Goal: Task Accomplishment & Management: Manage account settings

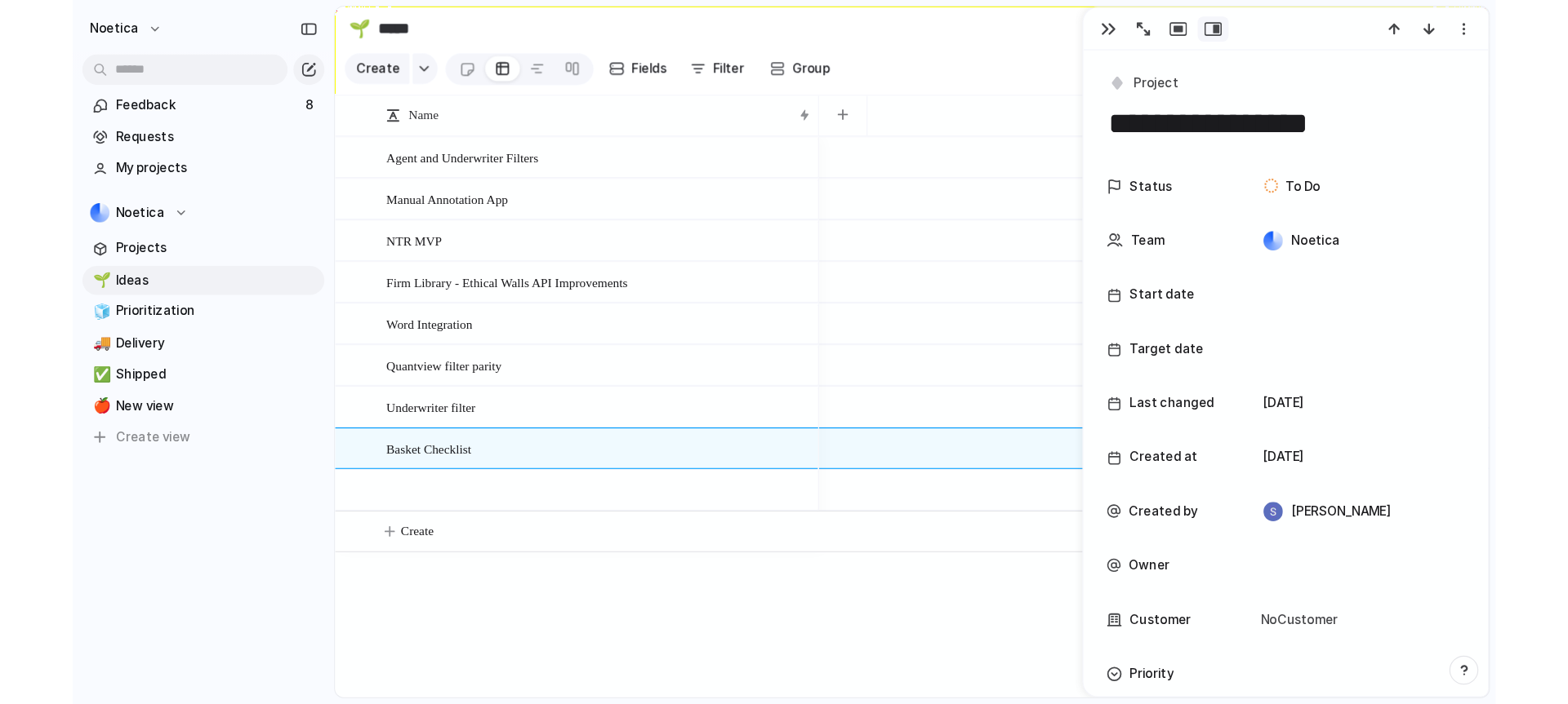
scroll to position [506, 0]
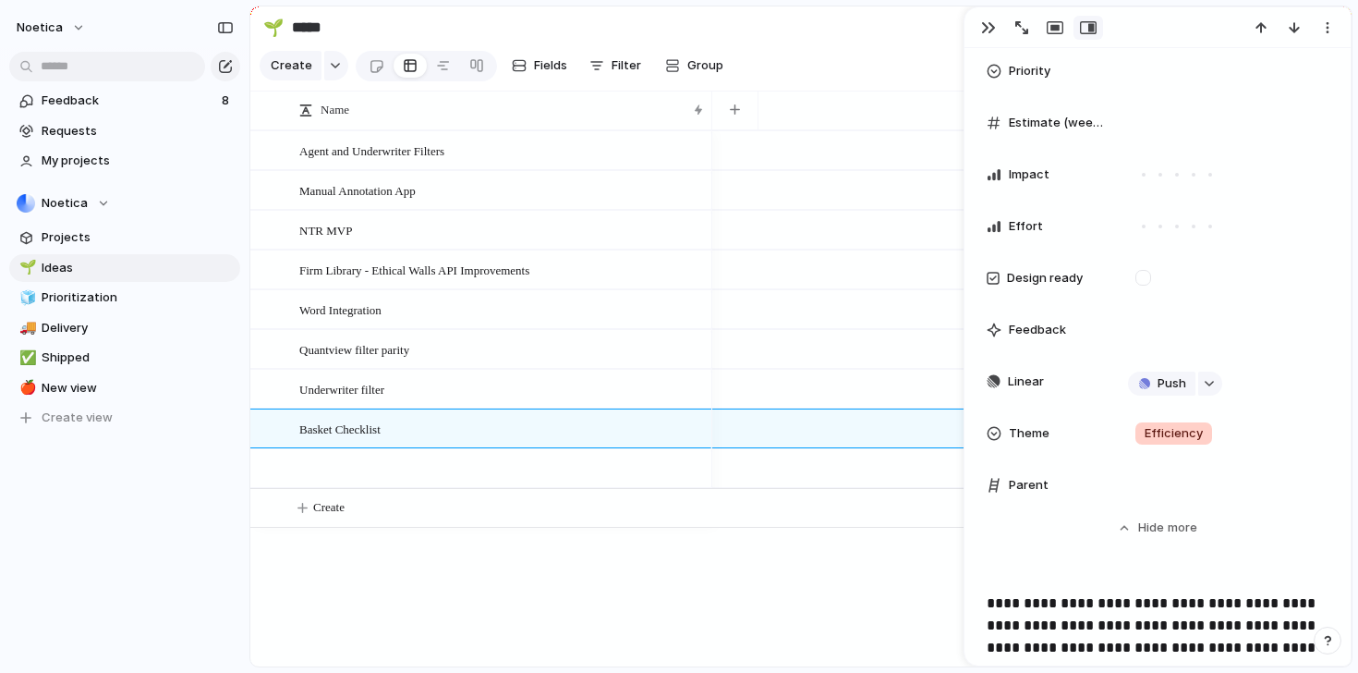
click at [454, 0] on div "**********" at bounding box center [803, 336] width 1109 height 673
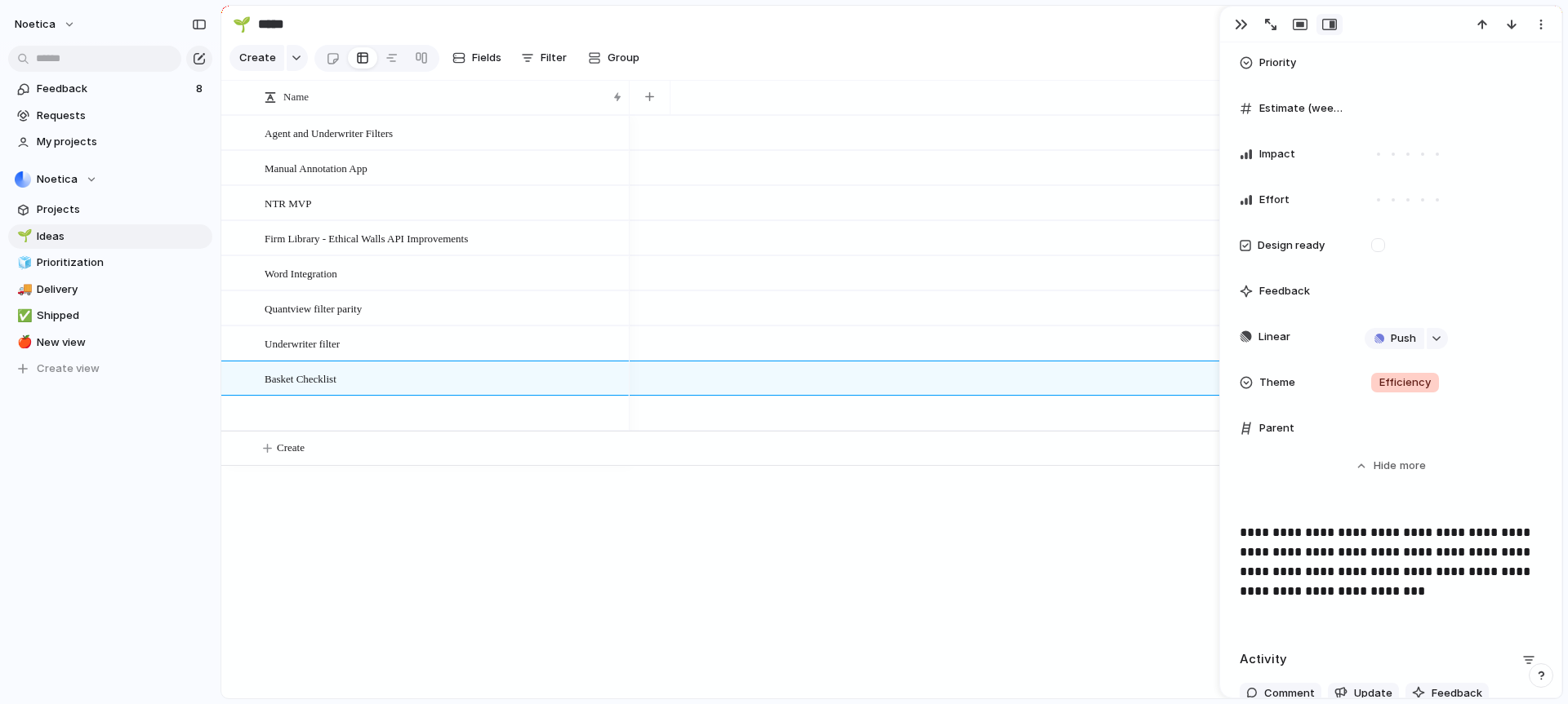
click at [110, 422] on div "Feedback 8 Requests My projects Noetica Projects 🌱 Ideas 🧊 Prioritization 🚚 Del…" at bounding box center [110, 256] width 220 height 513
click at [103, 254] on span "Prioritization" at bounding box center [122, 262] width 170 height 16
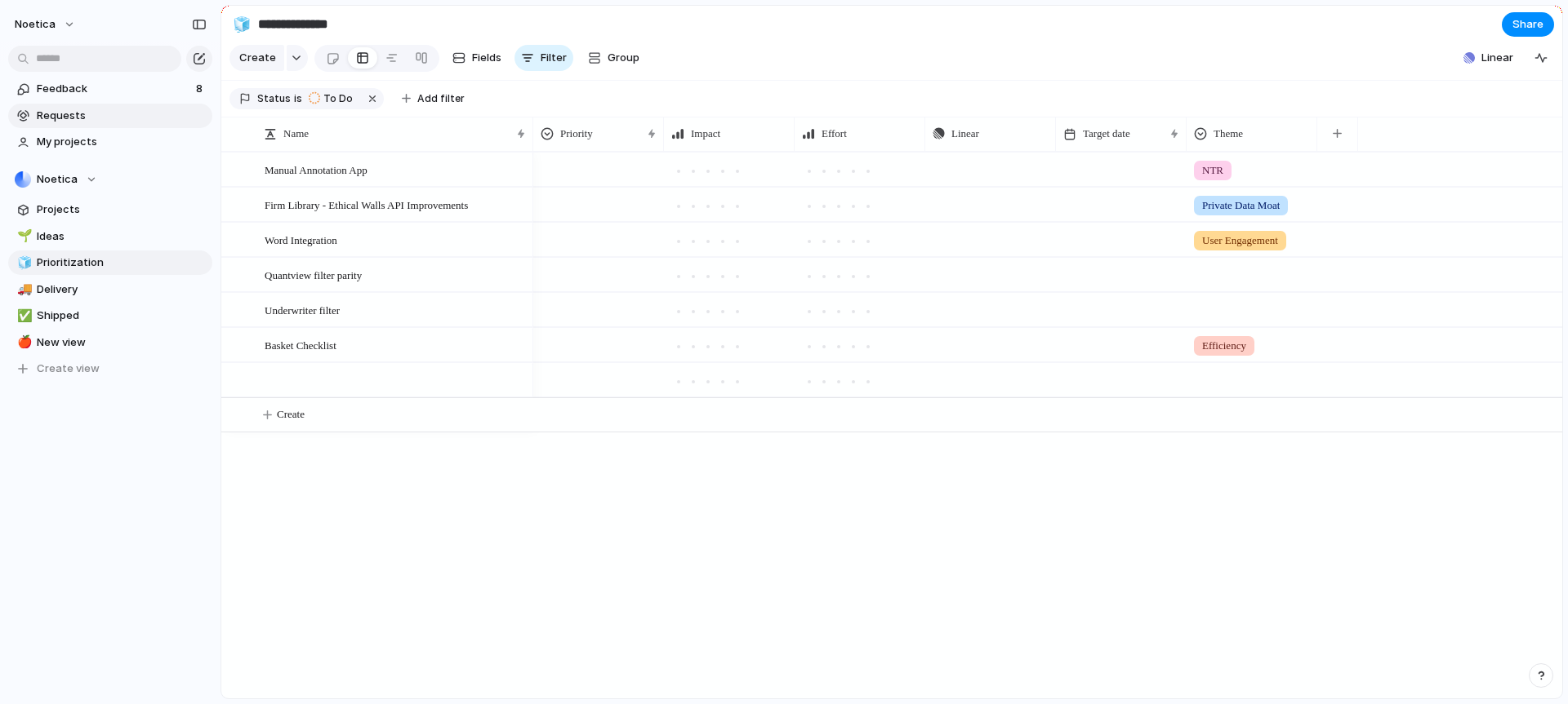
type input "**********"
click at [103, 205] on span "Projects" at bounding box center [122, 209] width 170 height 16
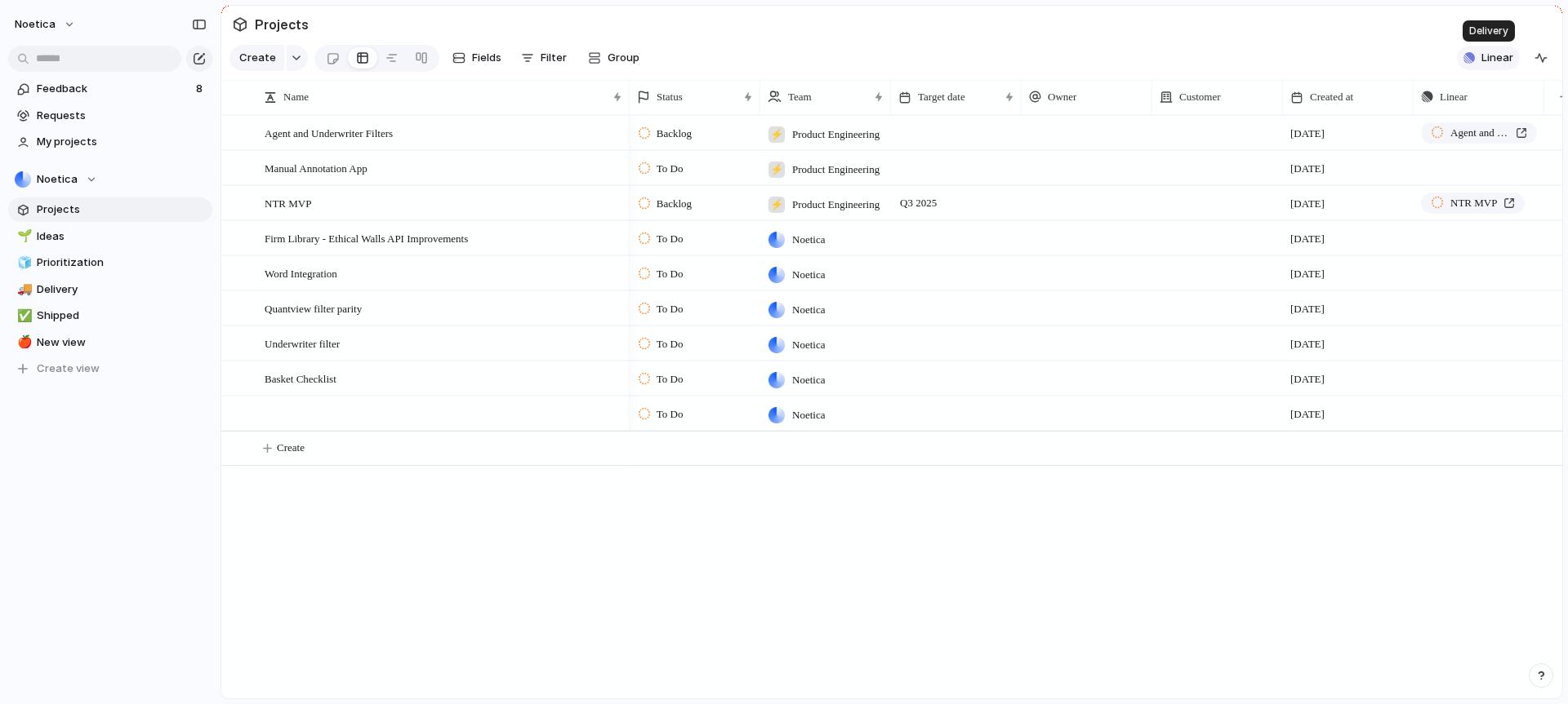
click at [1199, 49] on button "Linear" at bounding box center [1488, 58] width 63 height 25
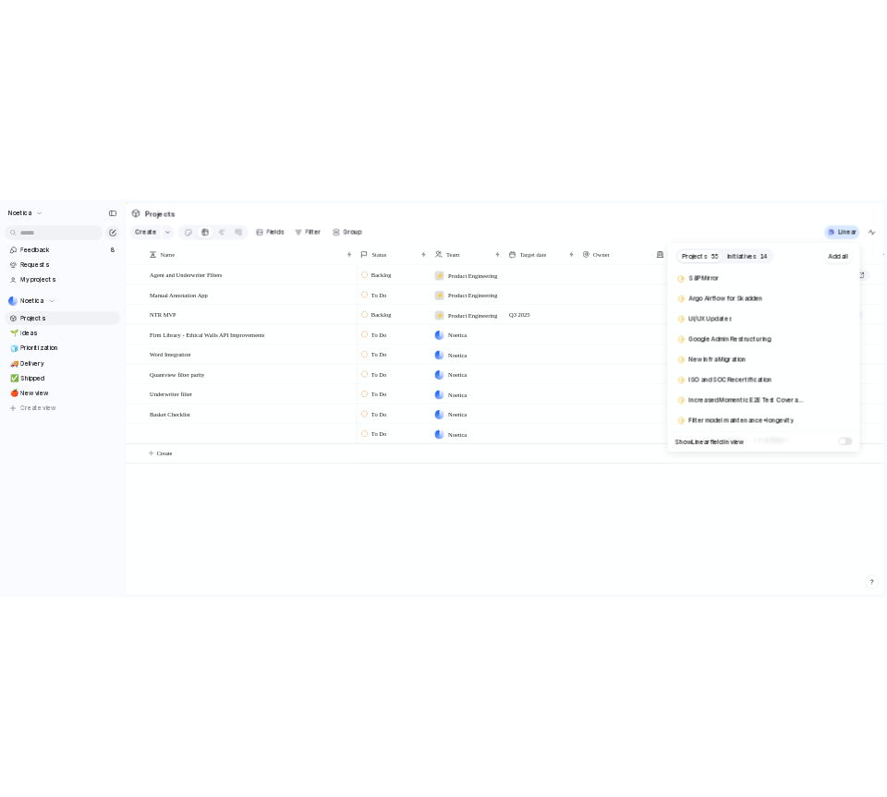
scroll to position [1956, 0]
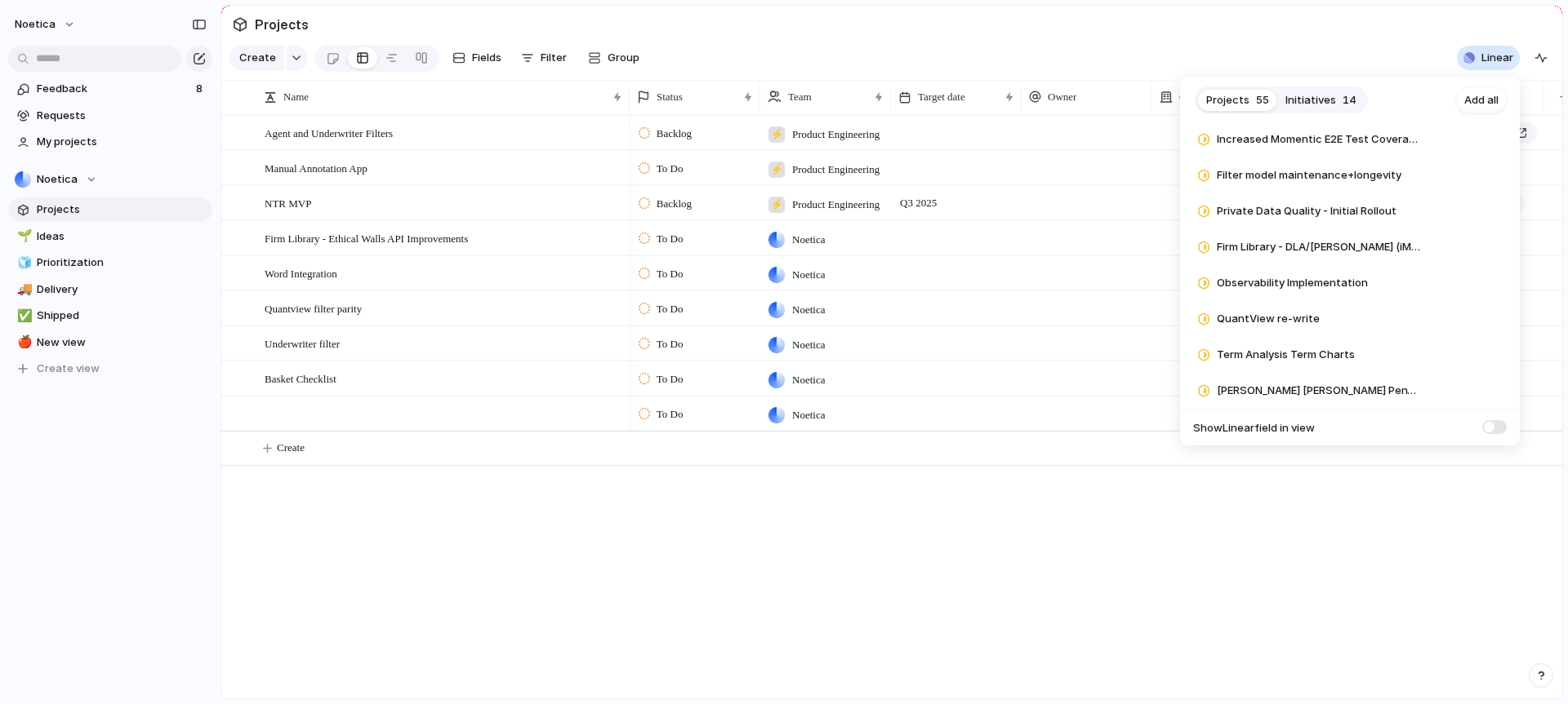
click at [1199, 44] on div "Projects 55 Initiatives 14 Add all Webapp SSM Config Management Add Billing Pla…" at bounding box center [784, 352] width 1568 height 704
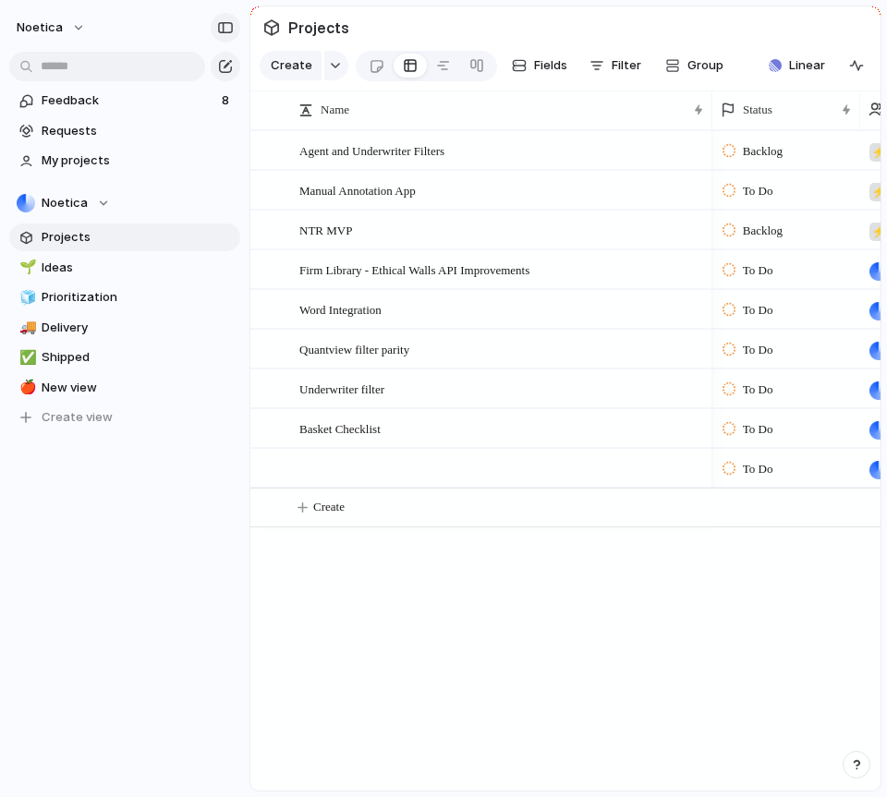
click at [220, 21] on div "button" at bounding box center [225, 27] width 17 height 13
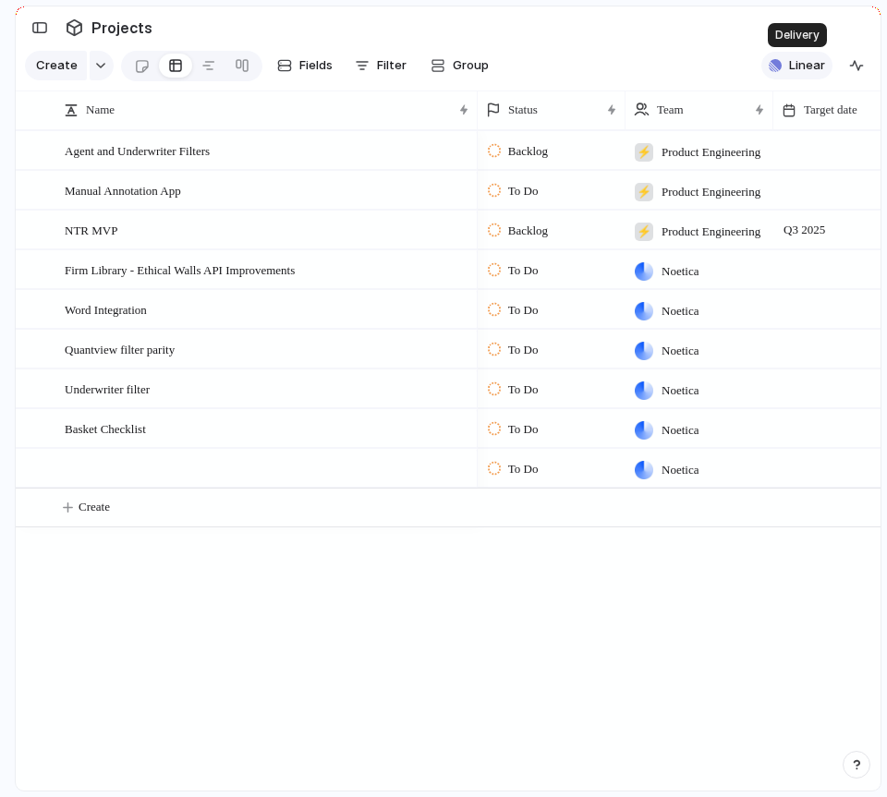
click at [801, 61] on span "Linear" at bounding box center [807, 65] width 36 height 18
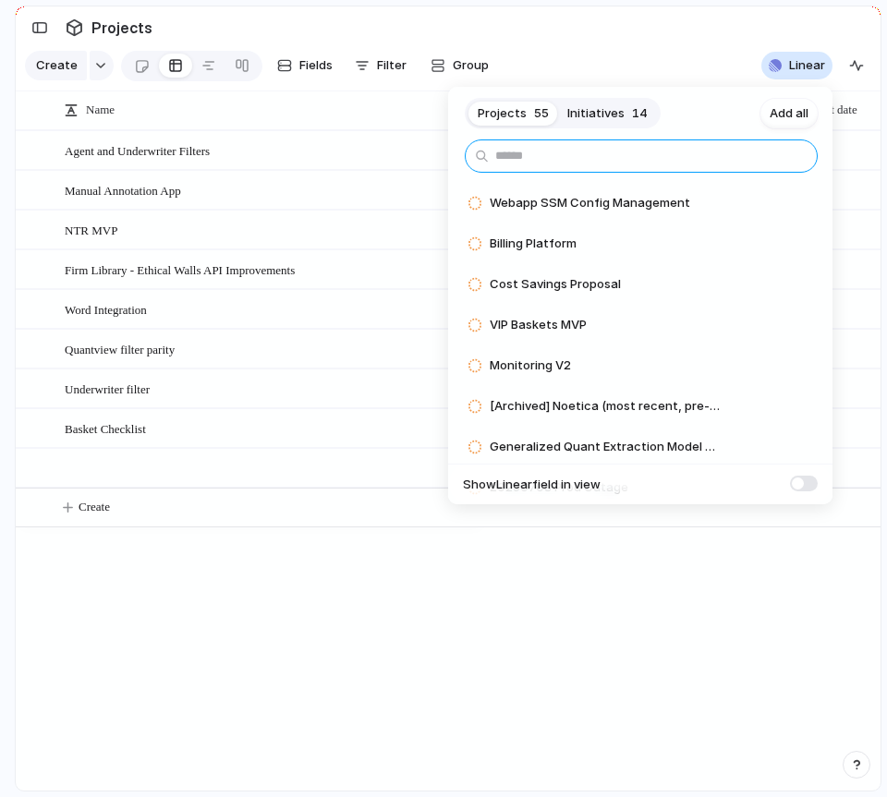
click at [638, 161] on input "text" at bounding box center [641, 156] width 353 height 33
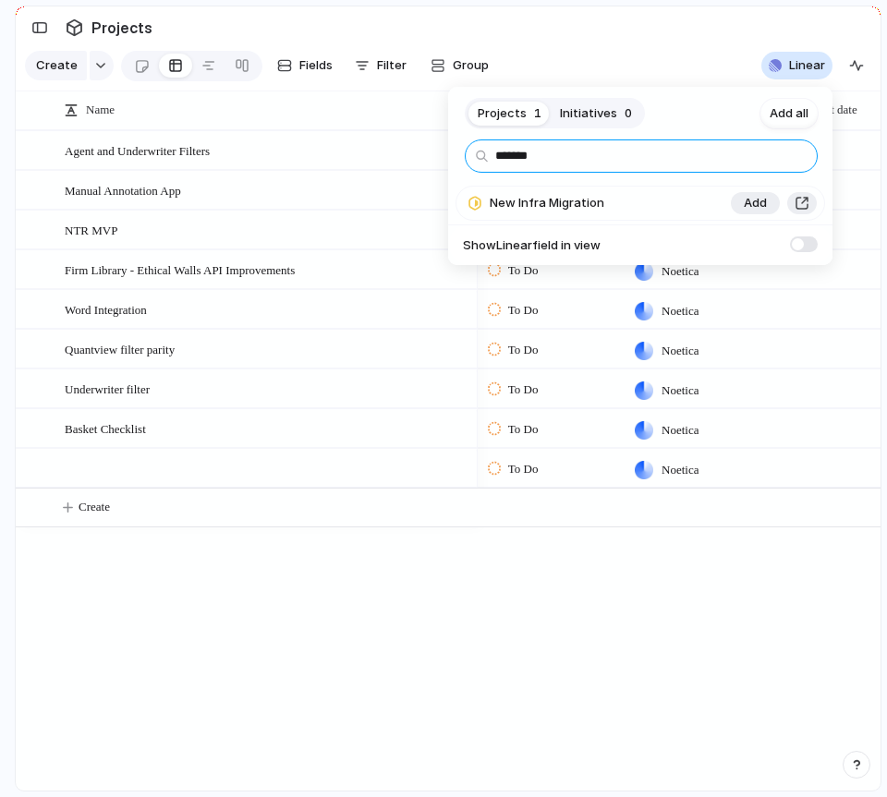
type input "*******"
click at [637, 204] on div "New Infra Migration" at bounding box center [587, 203] width 263 height 37
click at [756, 197] on span "Add" at bounding box center [755, 203] width 23 height 18
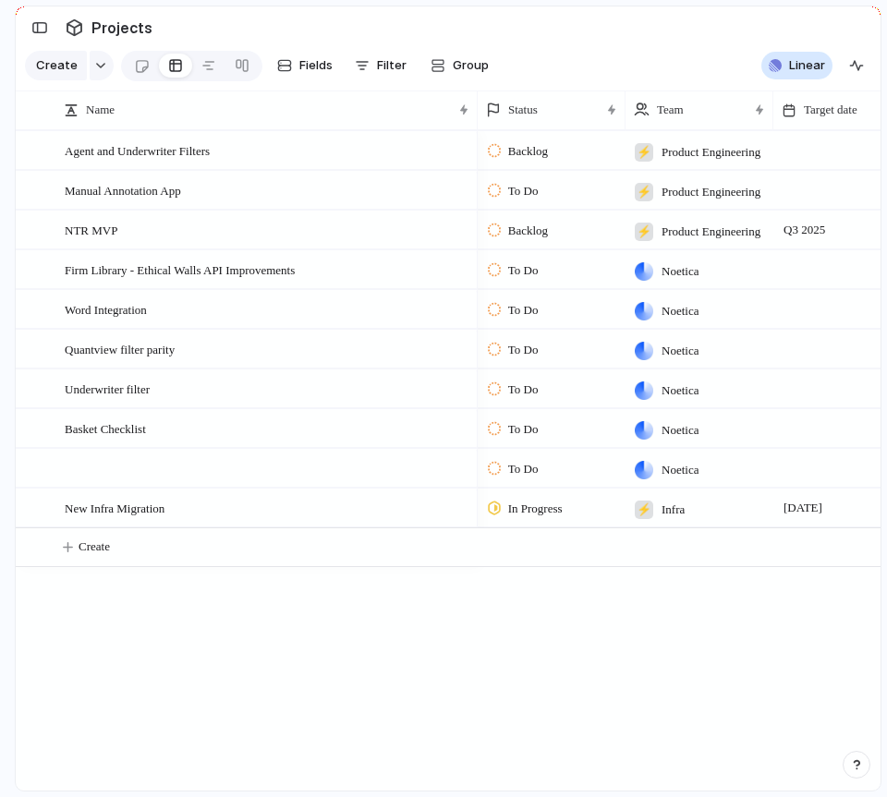
click at [575, 672] on div "Projects 0 Initiatives 0 Add all ******* ✅️ In sync with Linear Show Linear fie…" at bounding box center [443, 398] width 887 height 797
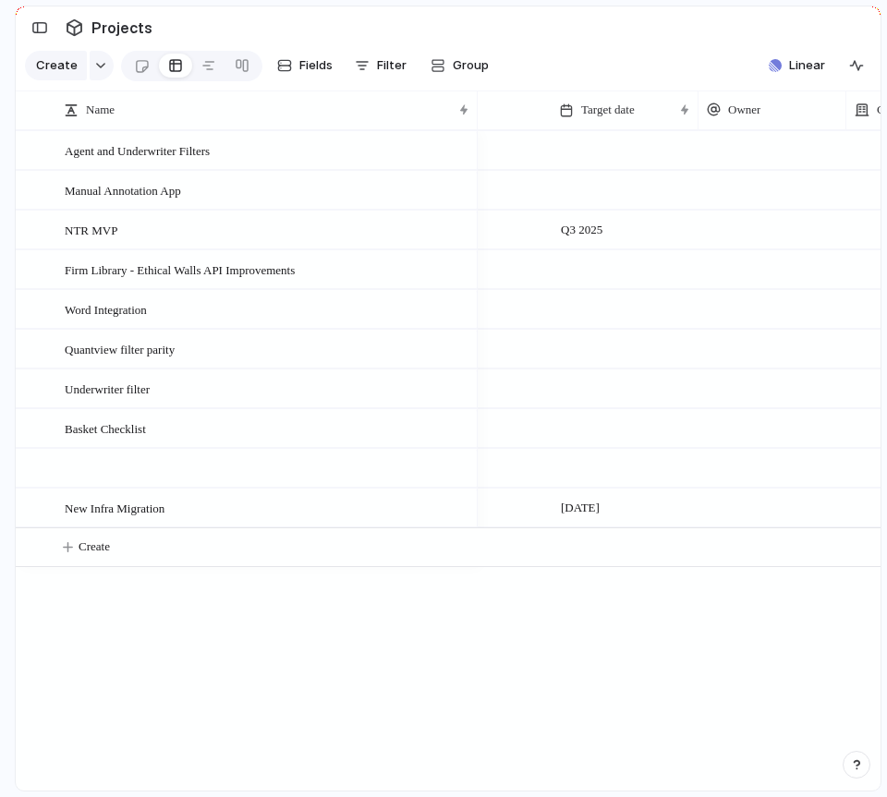
scroll to position [0, 0]
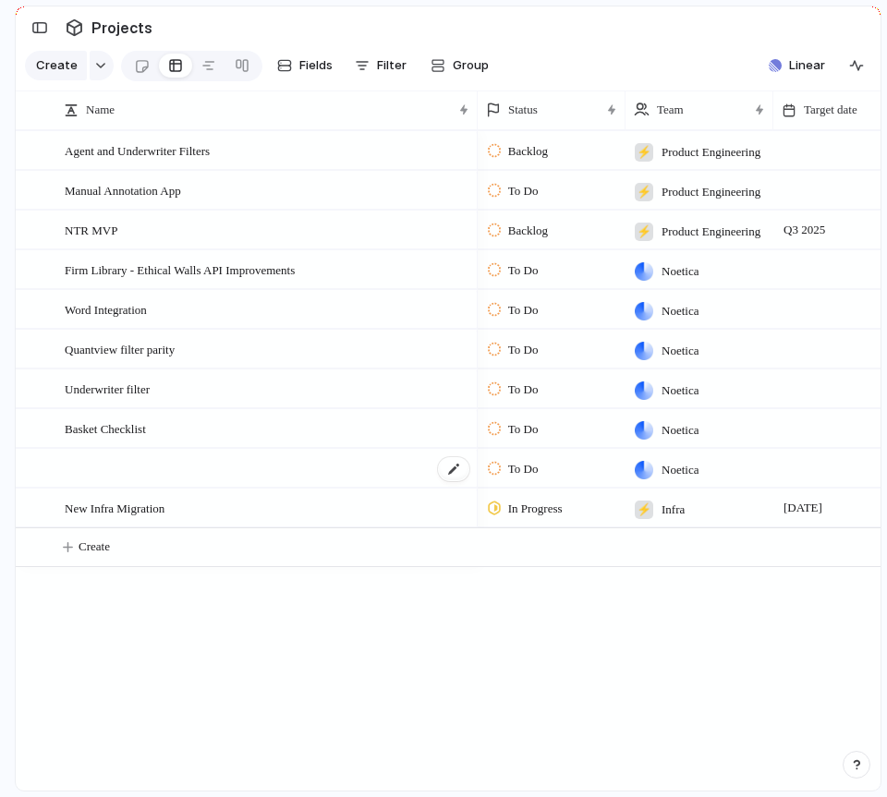
click at [153, 472] on div at bounding box center [268, 469] width 407 height 38
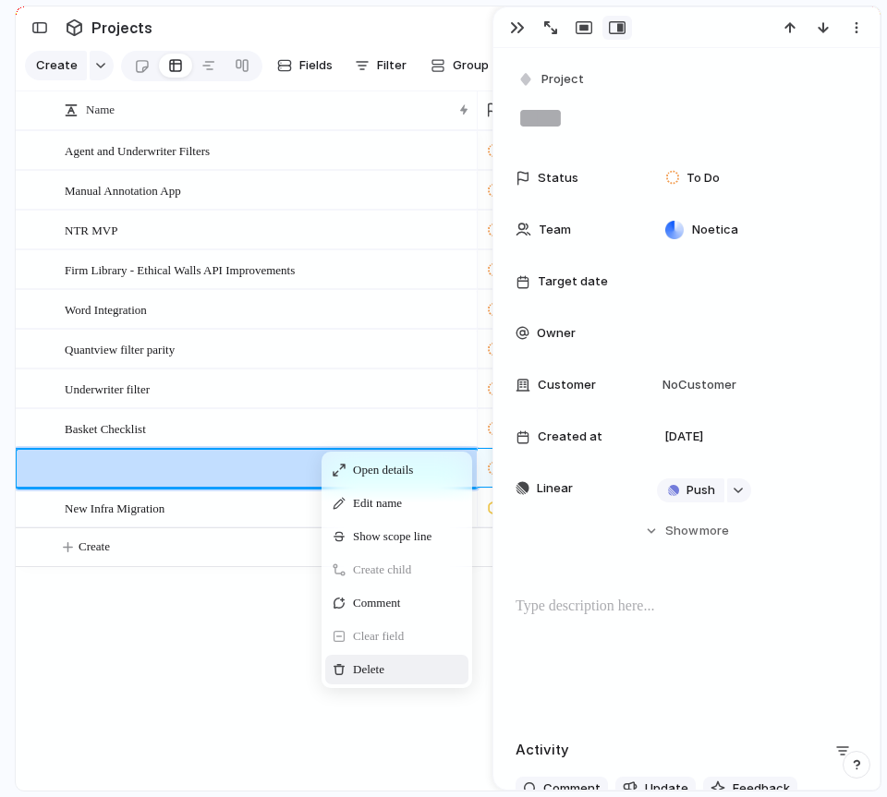
click at [399, 672] on span "Context Menu" at bounding box center [395, 670] width 7 height 18
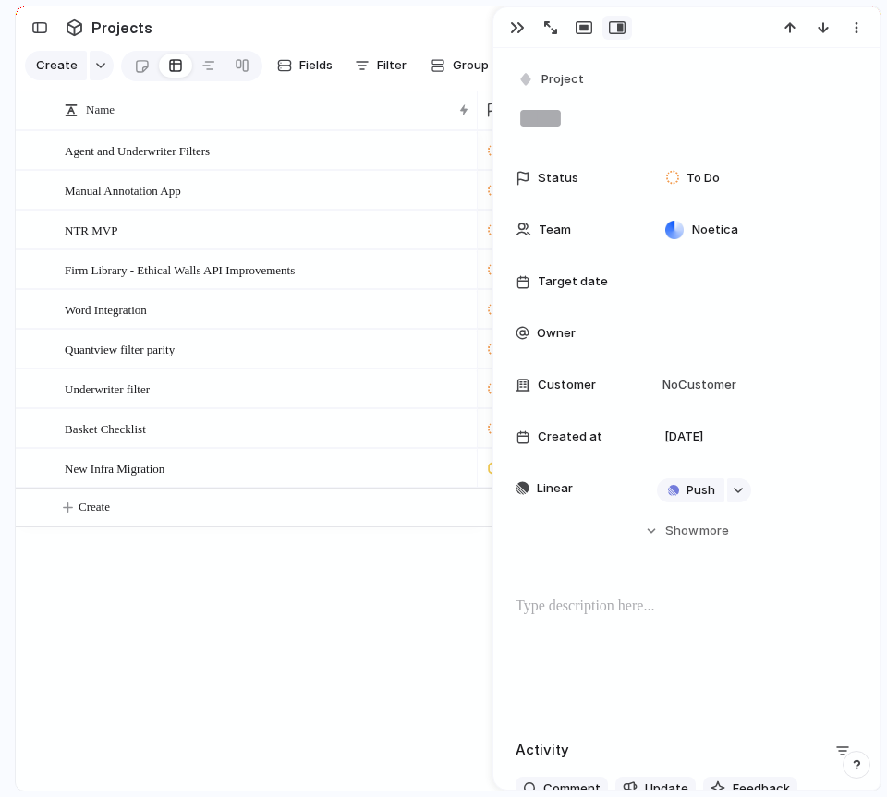
click at [336, 626] on div "Manual Annotation App Firm Library - Ethical Walls API Improvements Word Integr…" at bounding box center [448, 460] width 865 height 661
click at [526, 18] on button "button" at bounding box center [518, 28] width 30 height 24
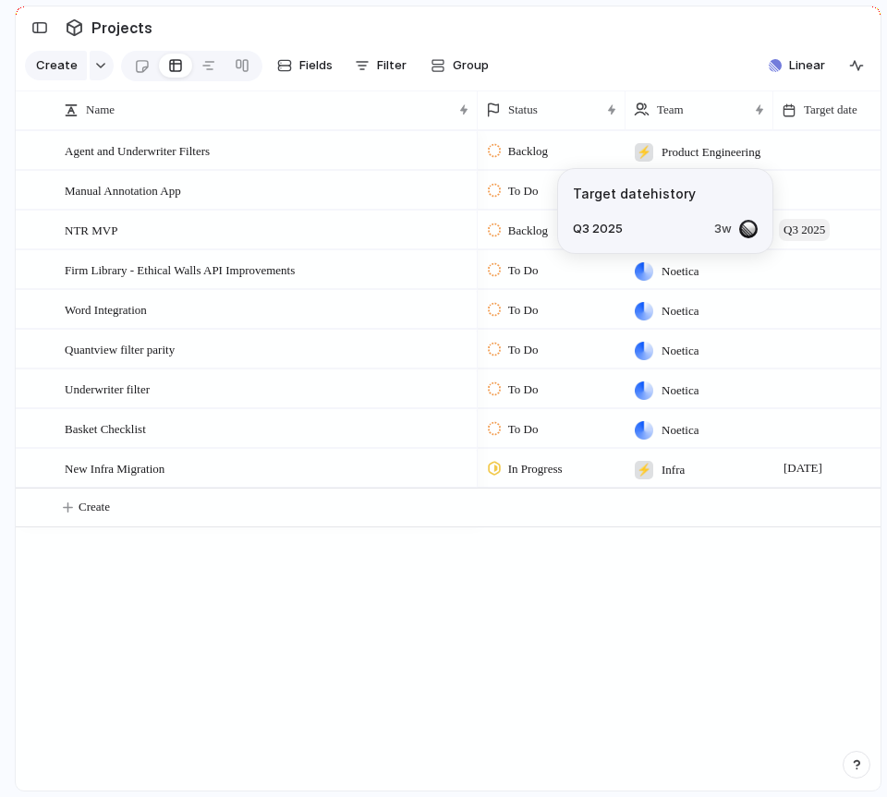
click at [818, 221] on span "Q3 2025" at bounding box center [804, 230] width 51 height 22
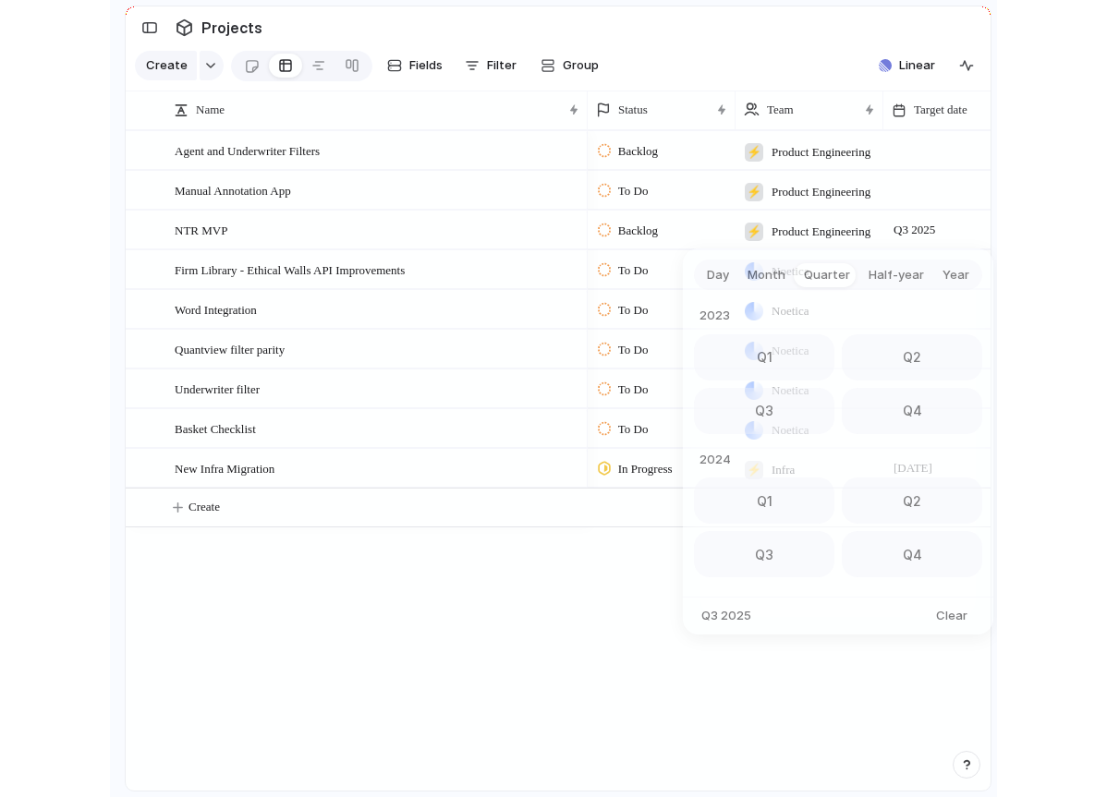
scroll to position [293, 0]
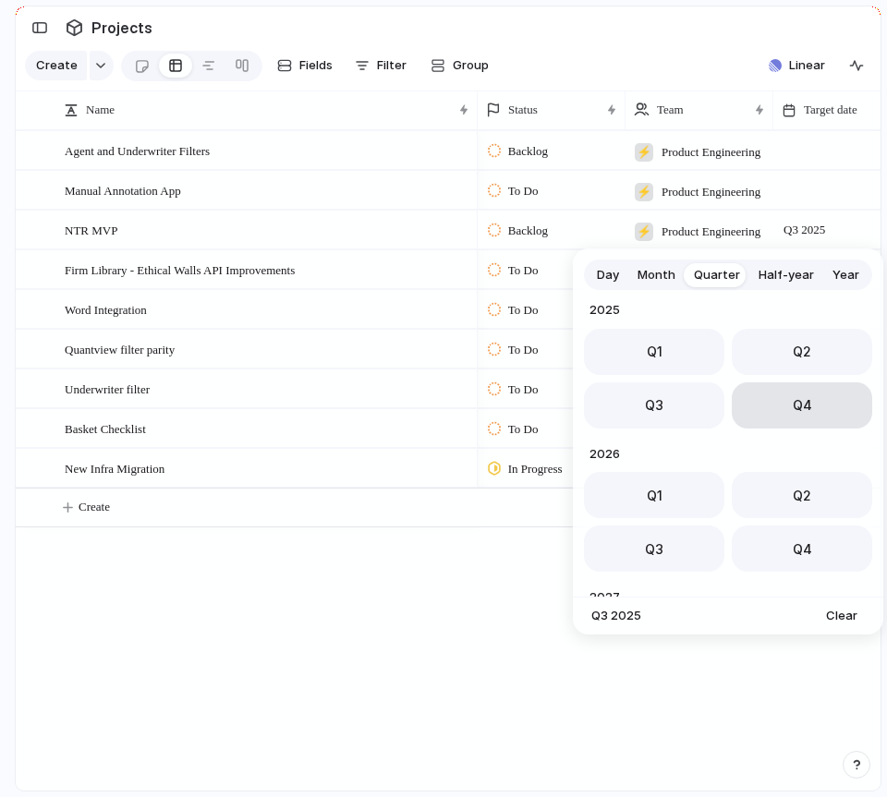
click at [811, 403] on button "Q4" at bounding box center [802, 406] width 140 height 46
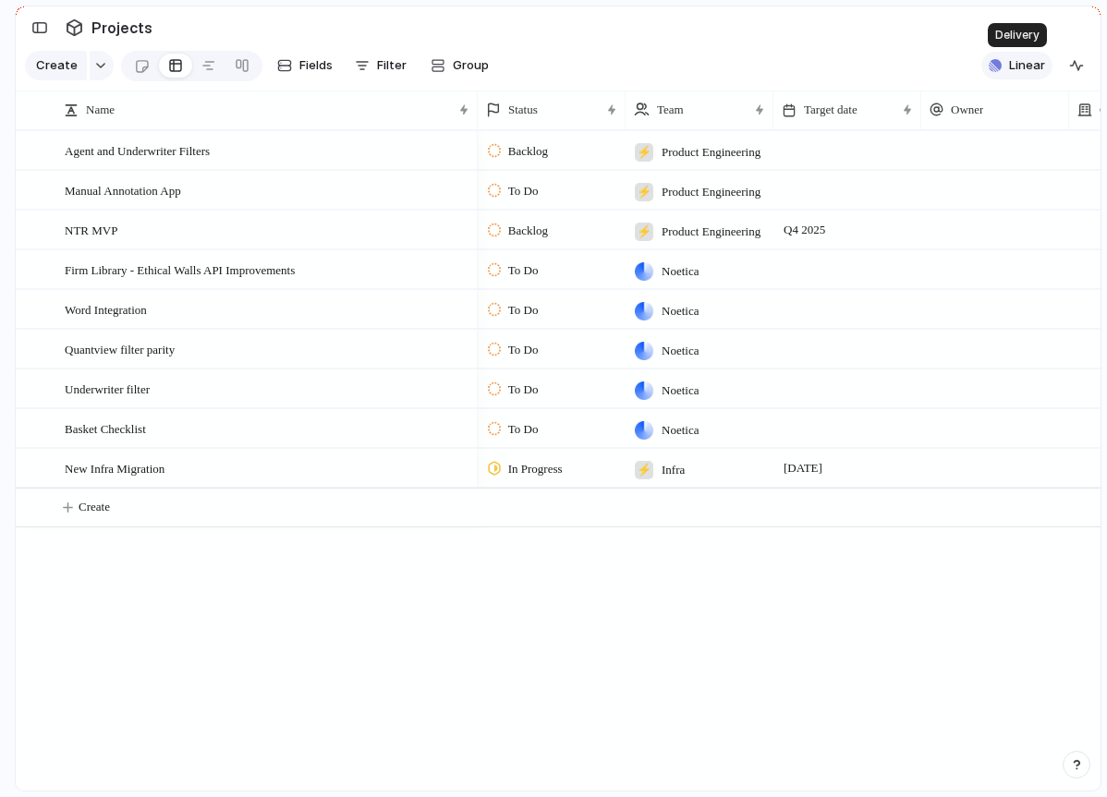
click at [1023, 68] on span "Linear" at bounding box center [1027, 65] width 36 height 18
click at [503, 639] on div "Projects 54 Initiatives 14 Add all Webapp SSM Config Management Add Billing Pla…" at bounding box center [553, 398] width 1107 height 797
